Goal: Task Accomplishment & Management: Manage account settings

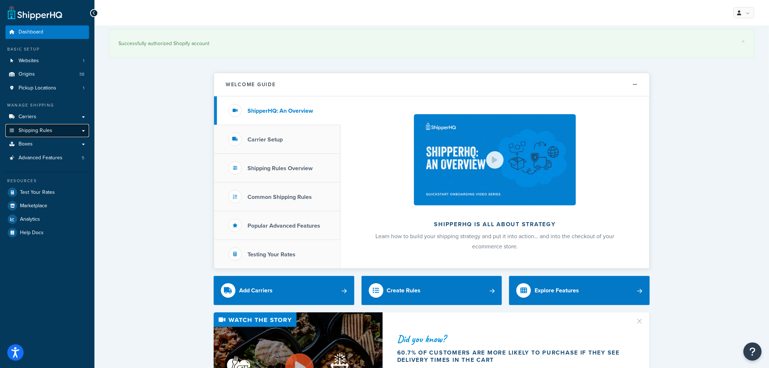
click at [46, 131] on span "Shipping Rules" at bounding box center [36, 130] width 34 height 6
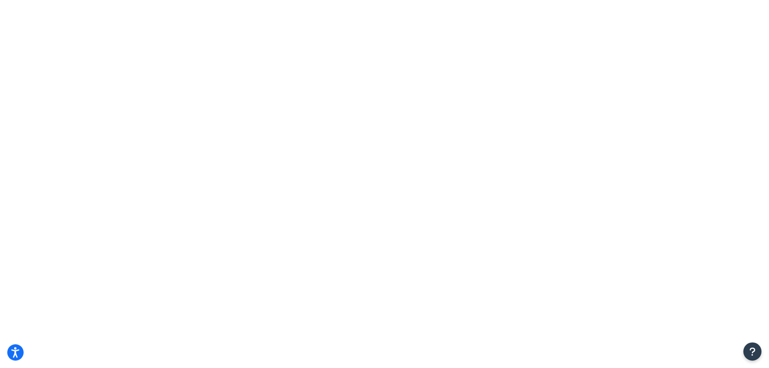
drag, startPoint x: 177, startPoint y: 131, endPoint x: 162, endPoint y: 147, distance: 22.6
type input "slip"
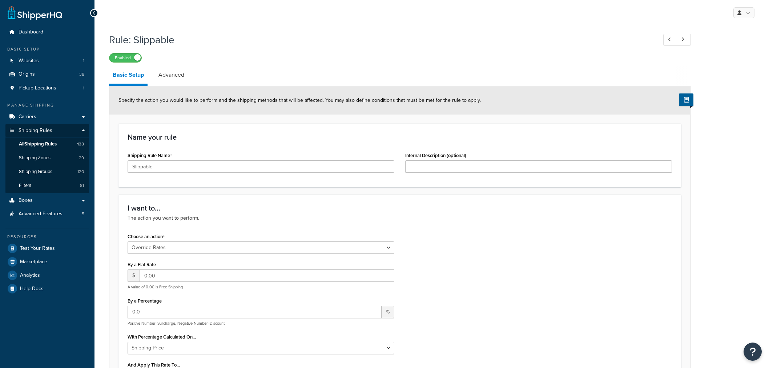
select select "OVERRIDE"
select select "BOX"
click at [172, 76] on link "Advanced" at bounding box center [171, 74] width 33 height 17
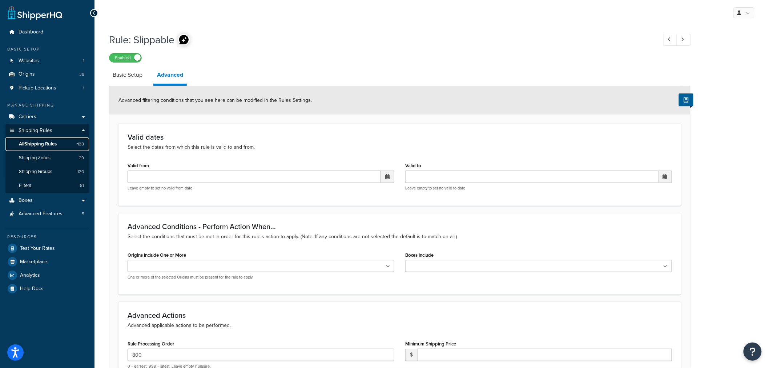
click at [39, 142] on span "All Shipping Rules" at bounding box center [38, 144] width 38 height 6
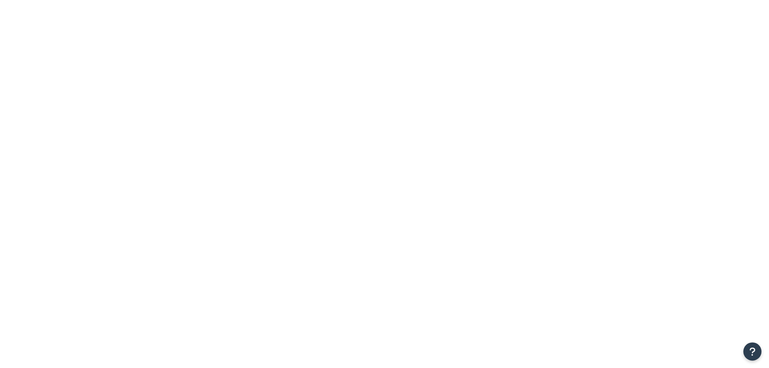
drag, startPoint x: 0, startPoint y: 0, endPoint x: 193, endPoint y: 130, distance: 232.4
type input "800"
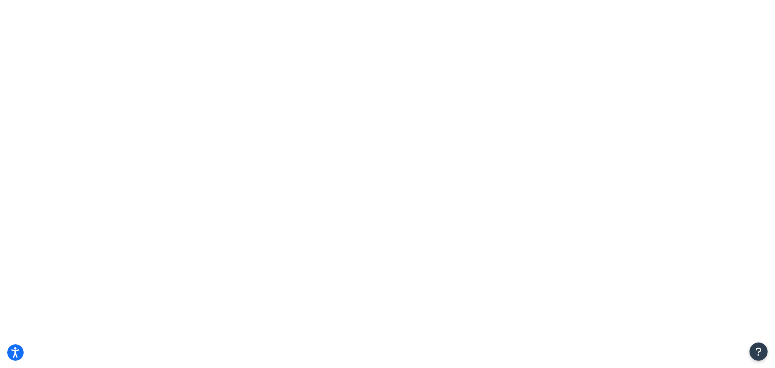
type input "7"
type input "8"
select select "15"
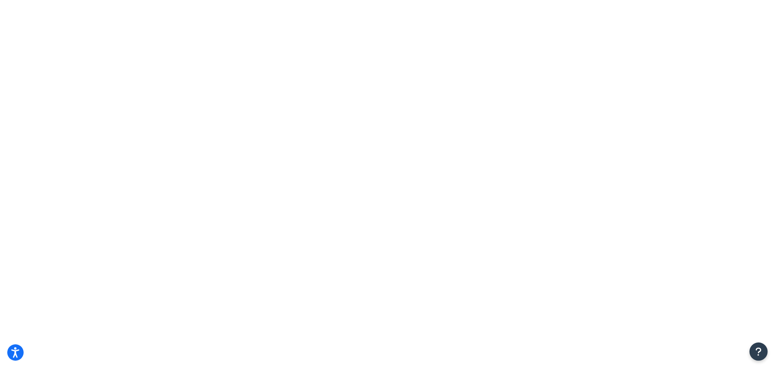
type input "8"
type input "slipp"
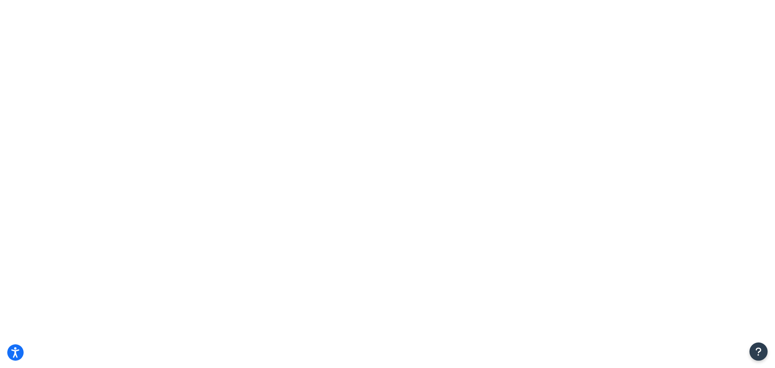
select select "15"
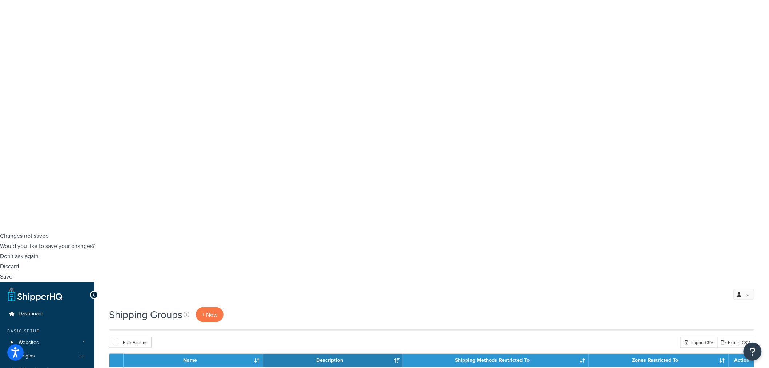
scroll to position [81, 0]
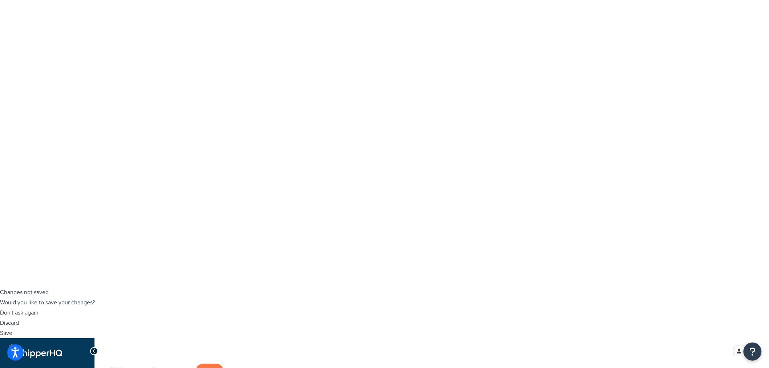
type input "slip"
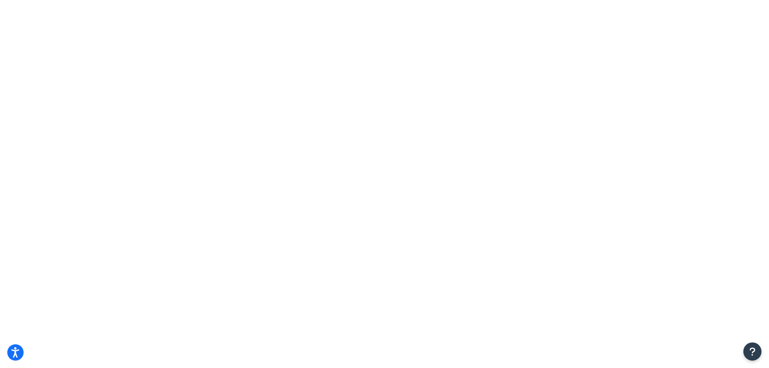
type input "s"
type input "a"
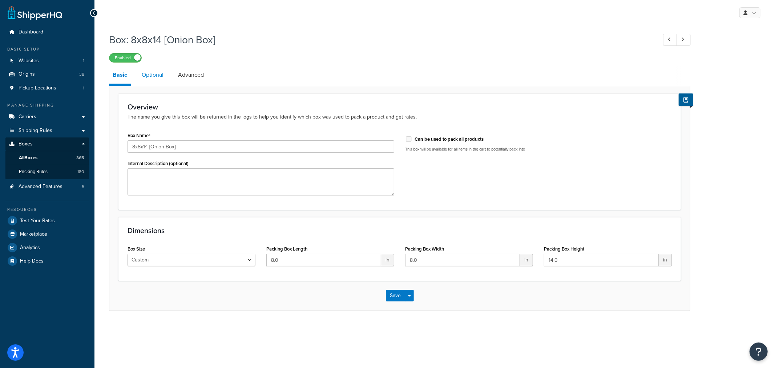
click at [155, 76] on link "Optional" at bounding box center [152, 74] width 29 height 17
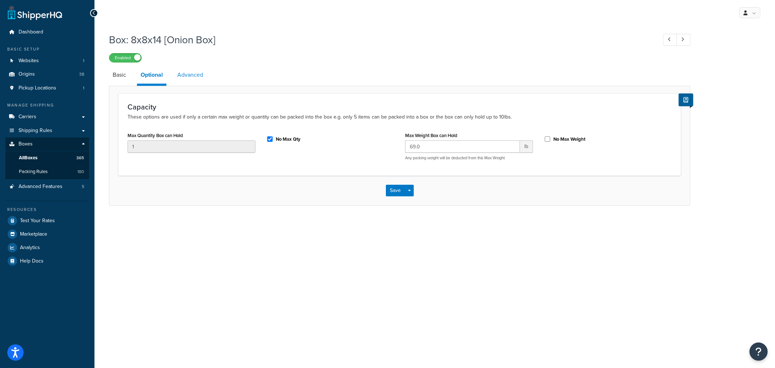
click at [190, 76] on link "Advanced" at bounding box center [190, 74] width 33 height 17
